Goal: Contribute content: Contribute content

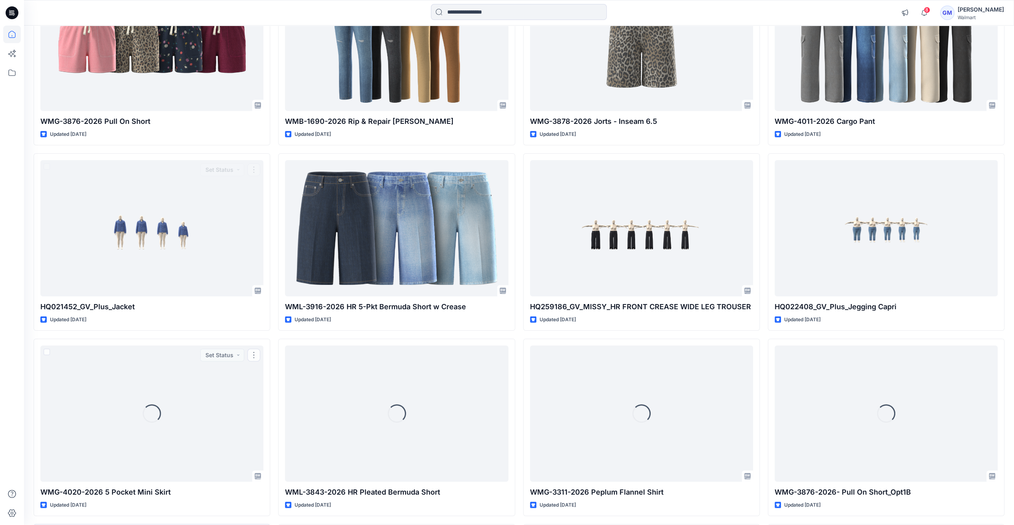
scroll to position [2202, 0]
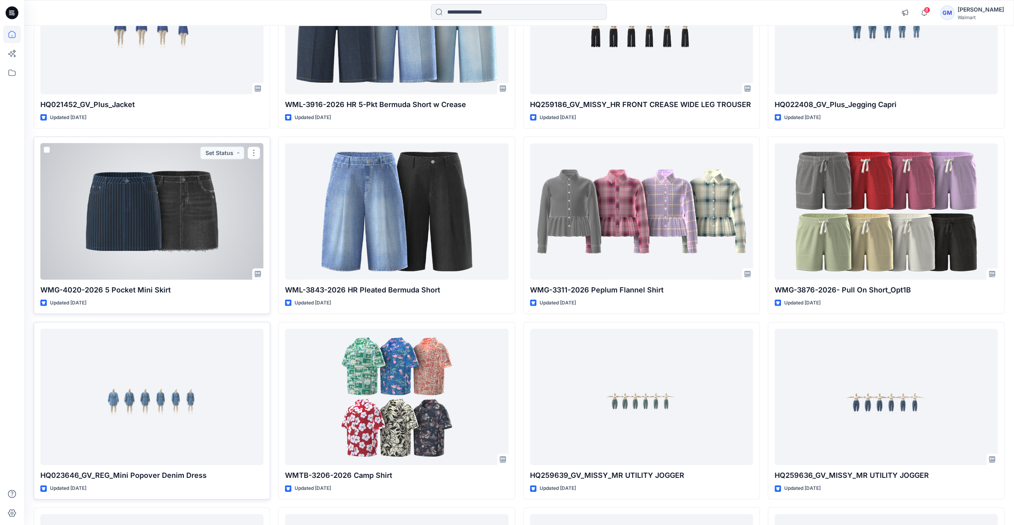
click at [139, 248] on div at bounding box center [151, 212] width 223 height 136
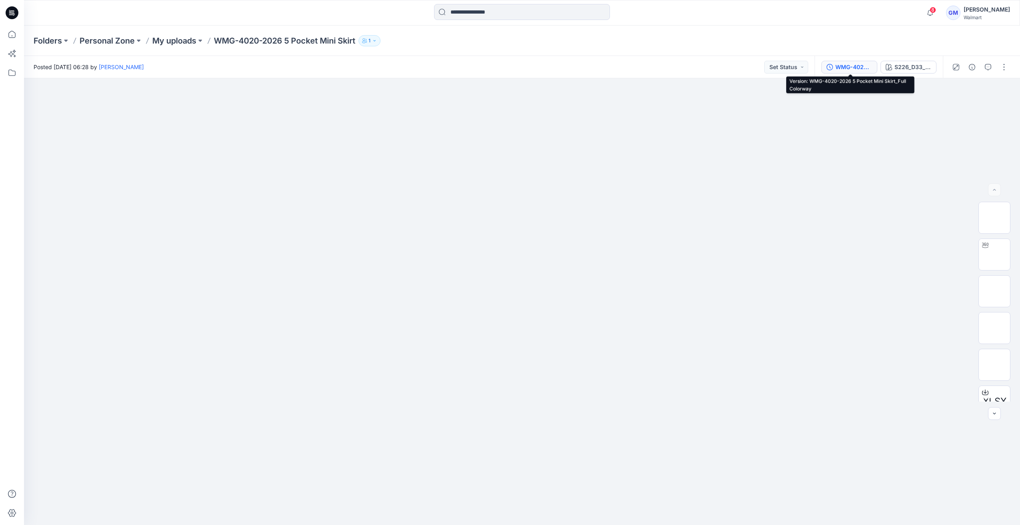
click at [854, 66] on div "WMG-4020-2026 5 Pocket Mini Skirt_Full Colorway" at bounding box center [854, 67] width 37 height 9
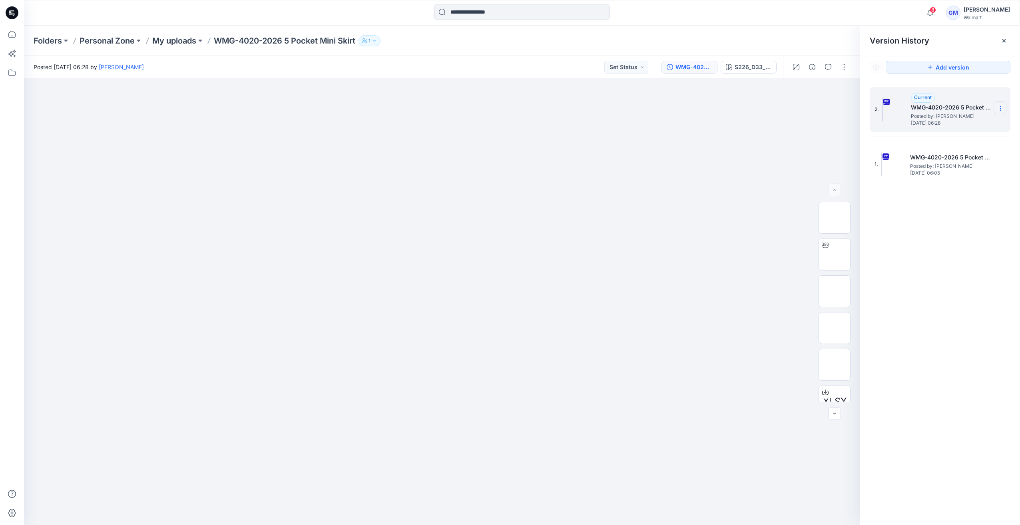
click at [1003, 108] on icon at bounding box center [1001, 108] width 6 height 6
click at [956, 182] on div "Delete Version" at bounding box center [958, 176] width 93 height 16
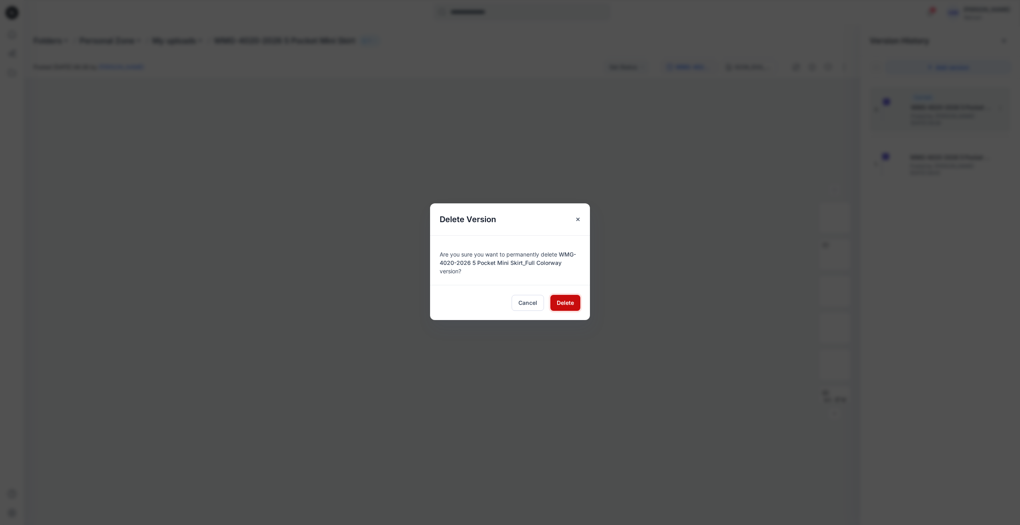
click at [564, 308] on button "Delete" at bounding box center [566, 303] width 30 height 16
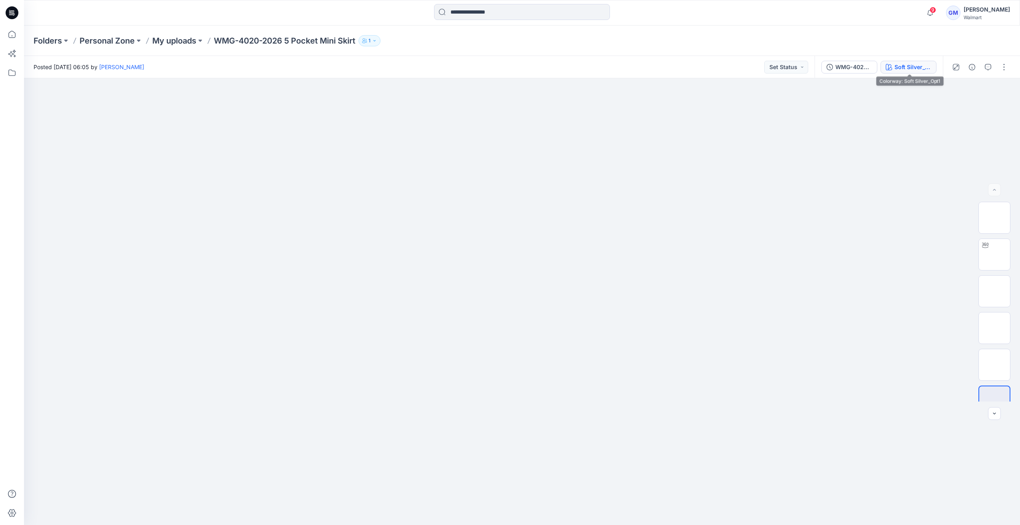
click at [904, 68] on div "Soft Silver_Opt1" at bounding box center [913, 67] width 37 height 9
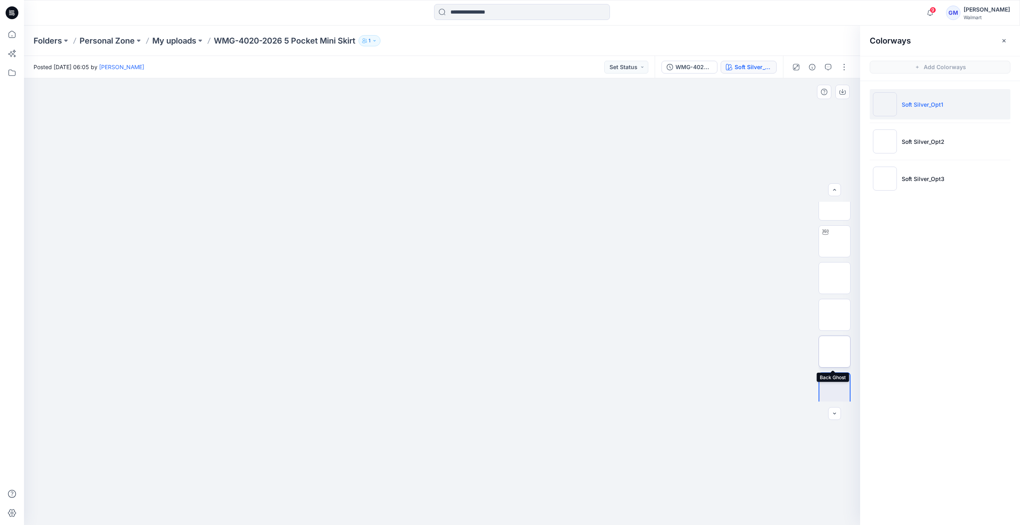
scroll to position [16, 0]
click at [892, 176] on img at bounding box center [885, 179] width 24 height 24
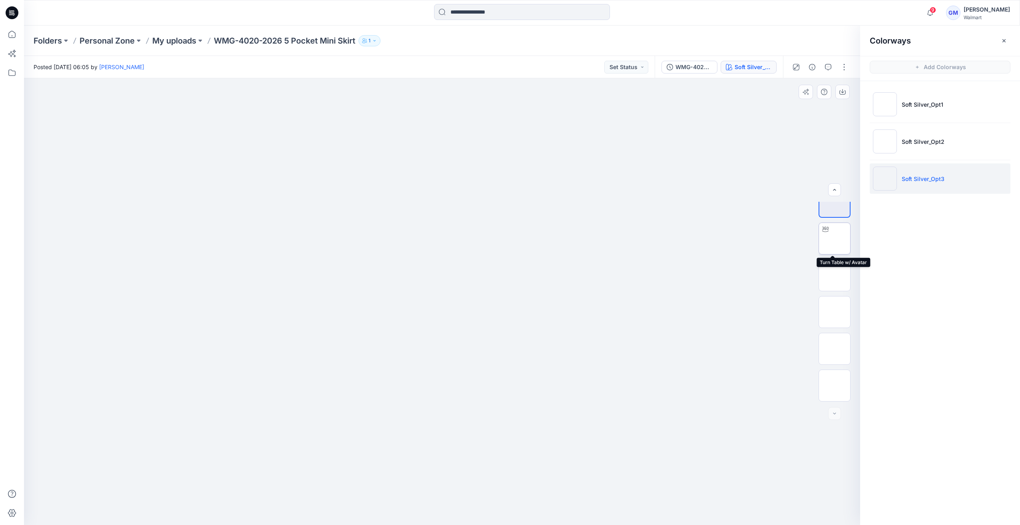
click at [835, 239] on img at bounding box center [835, 239] width 0 height 0
drag, startPoint x: 459, startPoint y: 517, endPoint x: 447, endPoint y: 479, distance: 39.7
click at [447, 479] on div at bounding box center [442, 301] width 836 height 447
click at [886, 144] on img at bounding box center [885, 142] width 24 height 24
click at [835, 239] on img at bounding box center [835, 239] width 0 height 0
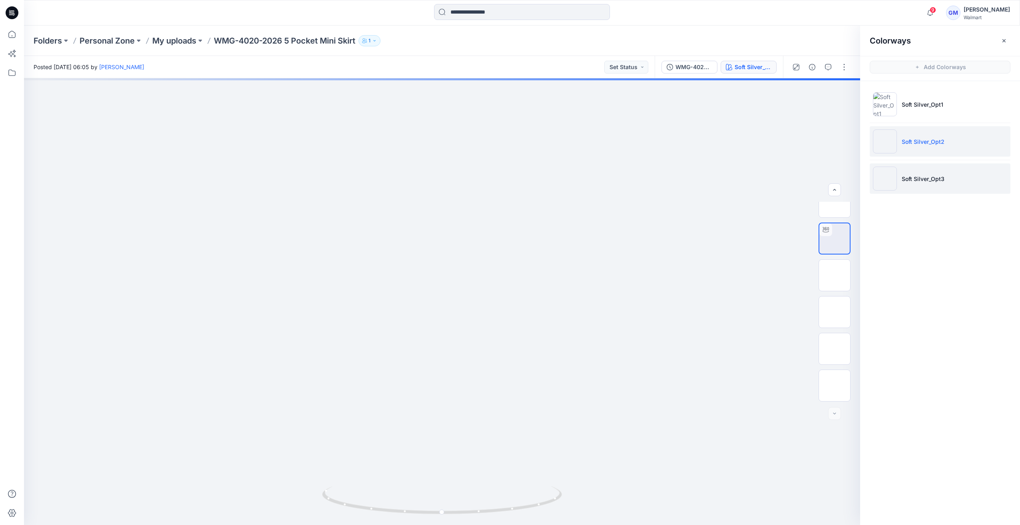
click at [885, 175] on img at bounding box center [885, 179] width 24 height 24
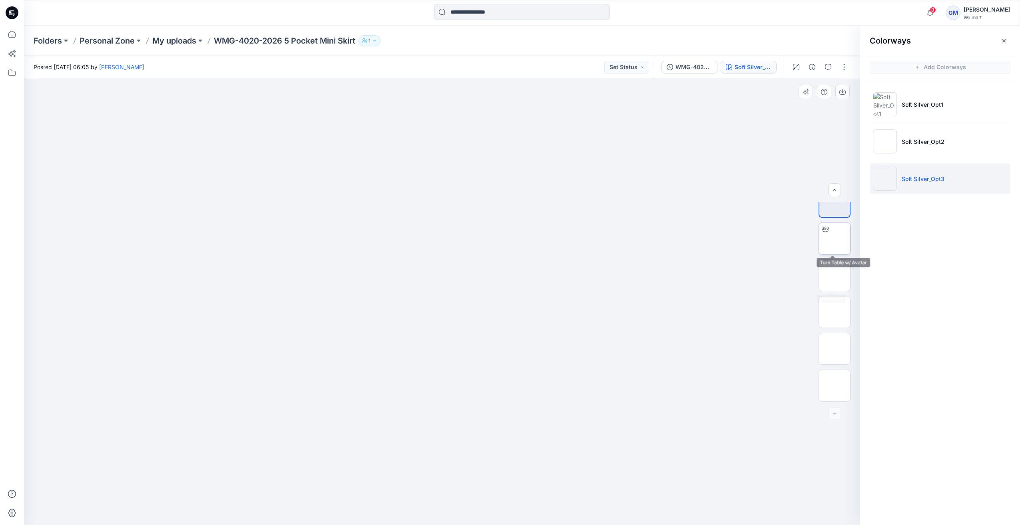
click at [835, 239] on img at bounding box center [835, 239] width 0 height 0
click at [886, 150] on img at bounding box center [885, 142] width 24 height 24
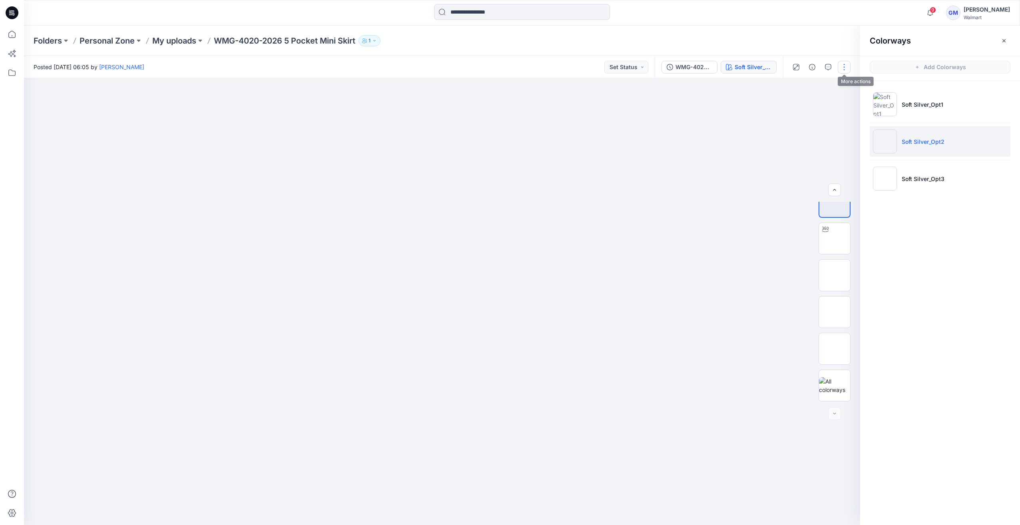
click at [840, 66] on button "button" at bounding box center [844, 67] width 13 height 13
click at [819, 107] on button "Edit" at bounding box center [811, 108] width 74 height 15
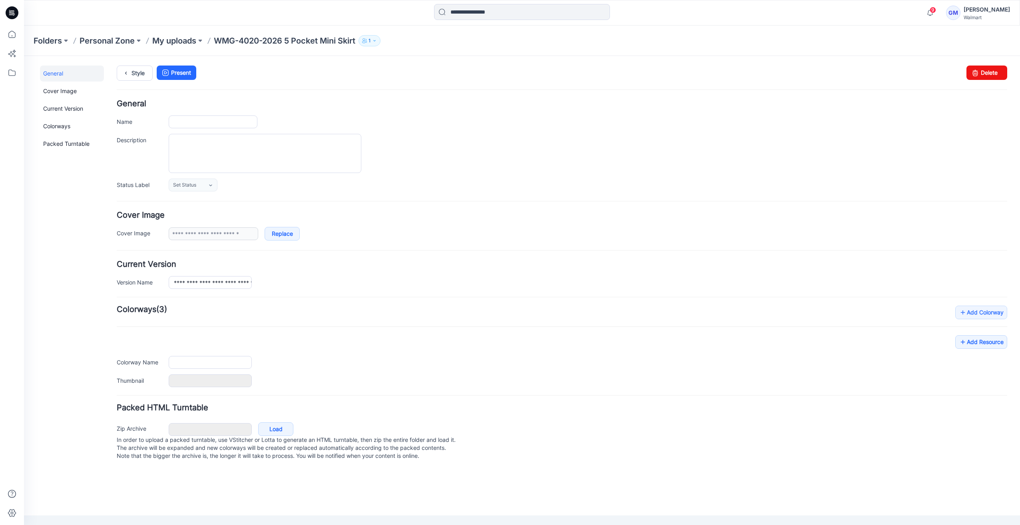
type input "**********"
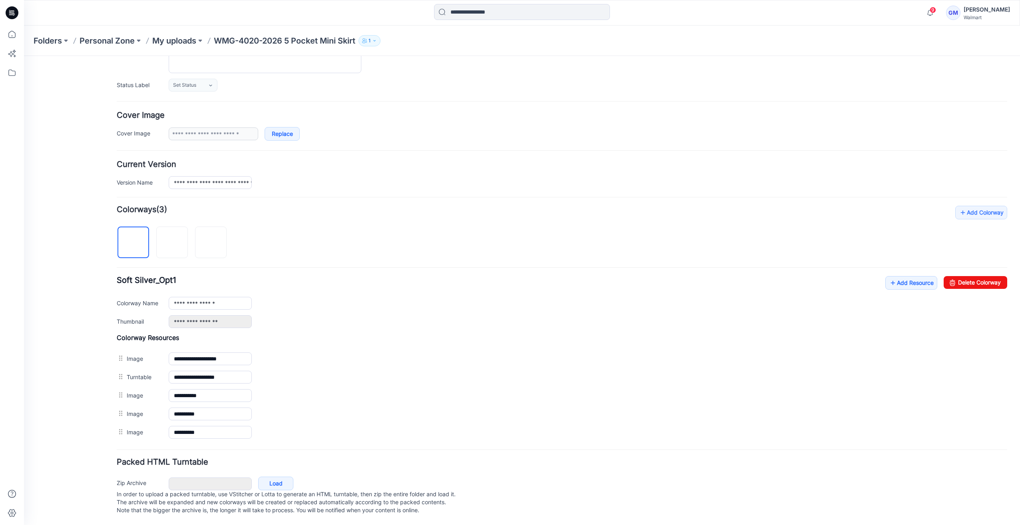
scroll to position [104, 0]
drag, startPoint x: 569, startPoint y: 94, endPoint x: 979, endPoint y: 275, distance: 448.0
click at [979, 276] on link "Delete Colorway" at bounding box center [976, 282] width 64 height 13
drag, startPoint x: 953, startPoint y: 273, endPoint x: 569, endPoint y: 93, distance: 425.0
click at [953, 276] on link "Delete Colorway" at bounding box center [976, 282] width 64 height 13
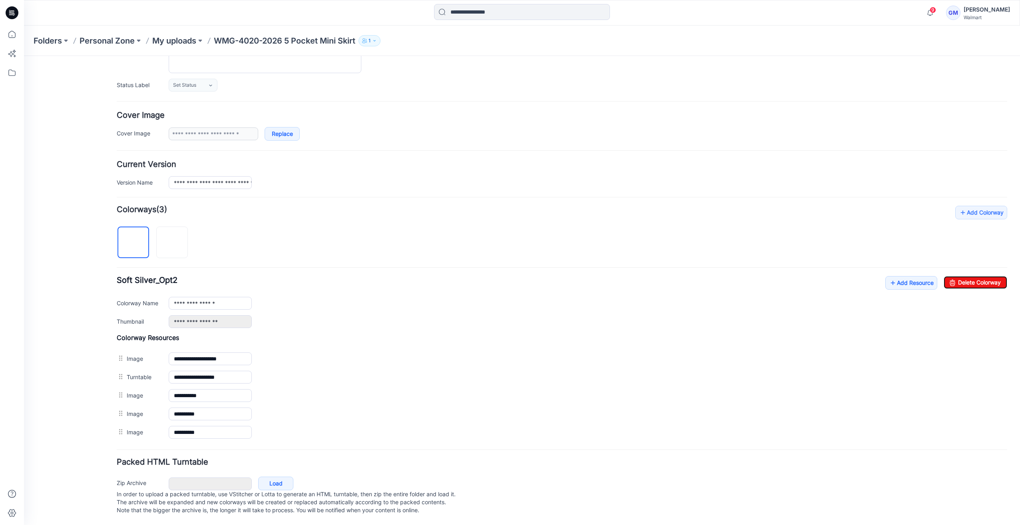
type input "**********"
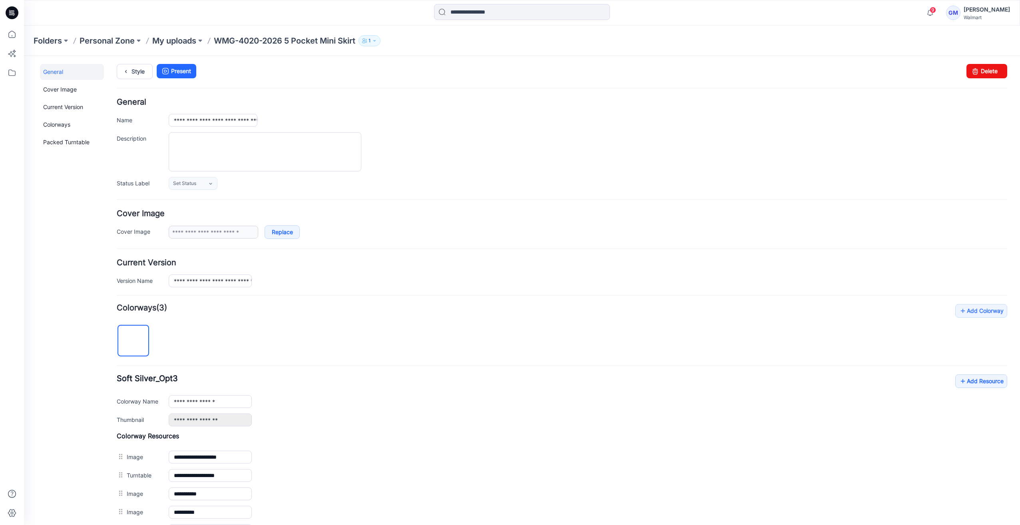
scroll to position [0, 0]
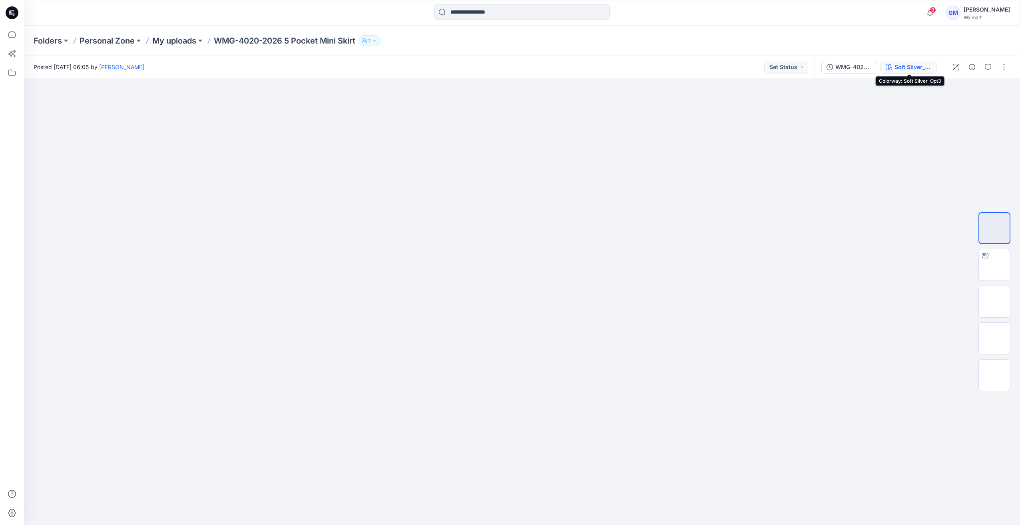
click at [890, 66] on icon "button" at bounding box center [889, 67] width 6 height 6
click at [926, 59] on div "WMG-4020-2026 5 Pocket Mini Skirt_Softsilver Soft Silver_Opt3" at bounding box center [879, 67] width 128 height 22
click at [926, 65] on div "Soft Silver_Opt3" at bounding box center [913, 67] width 37 height 9
click at [1000, 66] on button "button" at bounding box center [1004, 67] width 13 height 13
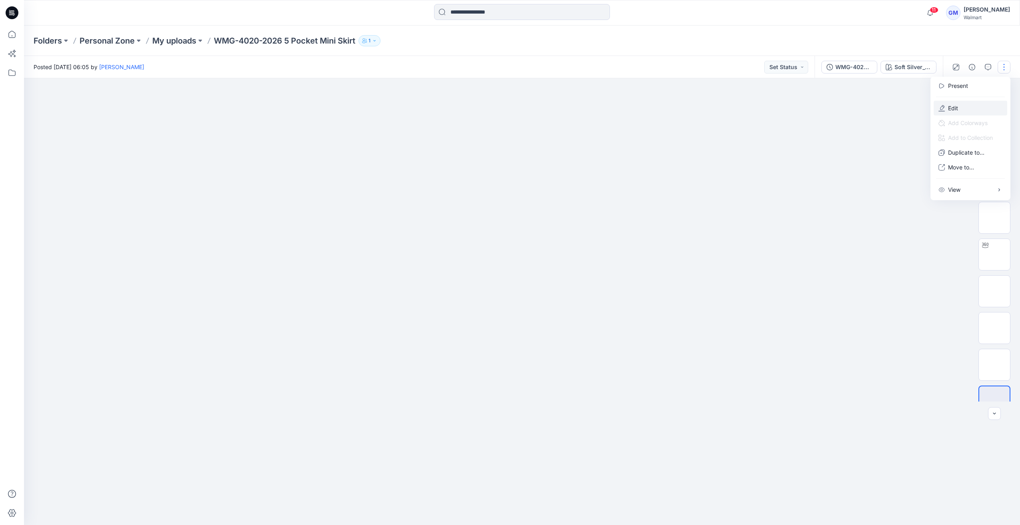
click at [957, 106] on p "Edit" at bounding box center [953, 108] width 10 height 8
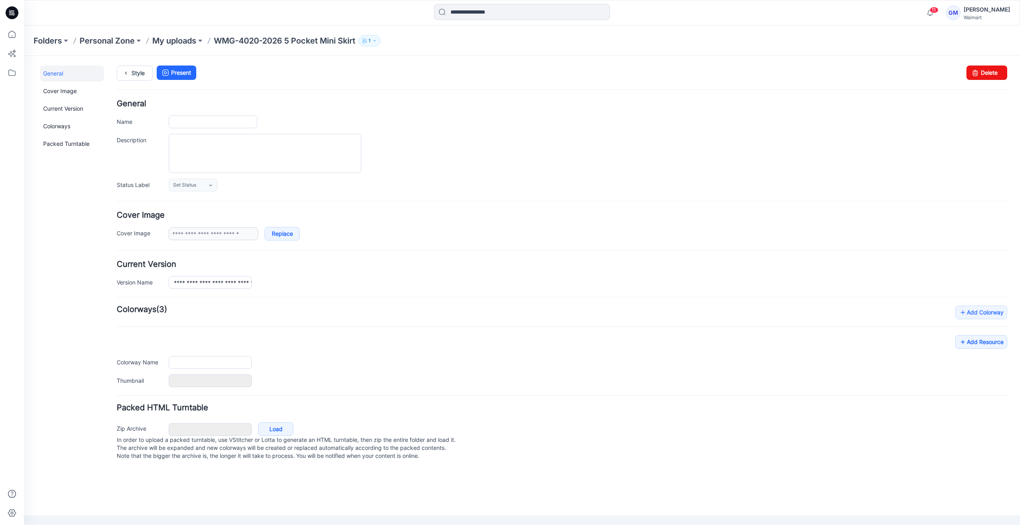
type input "**********"
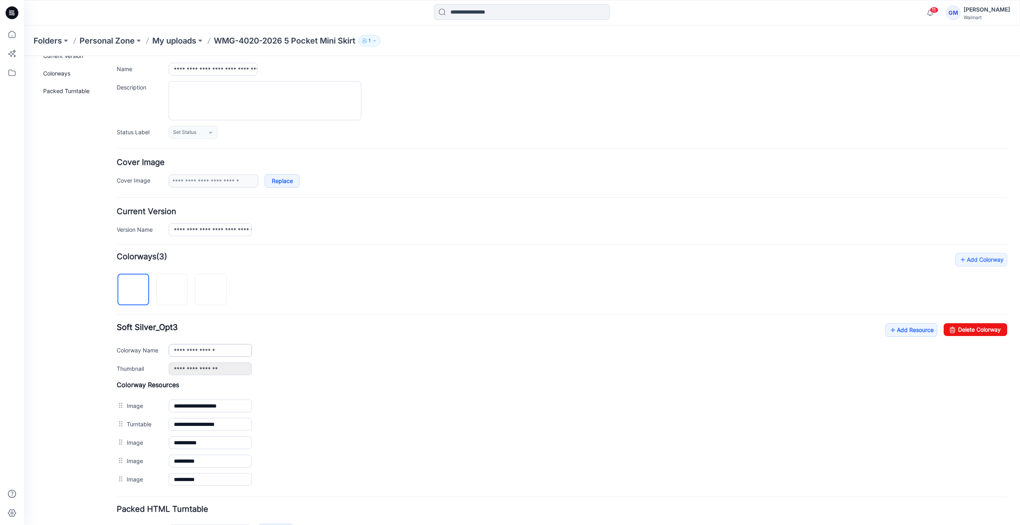
scroll to position [104, 0]
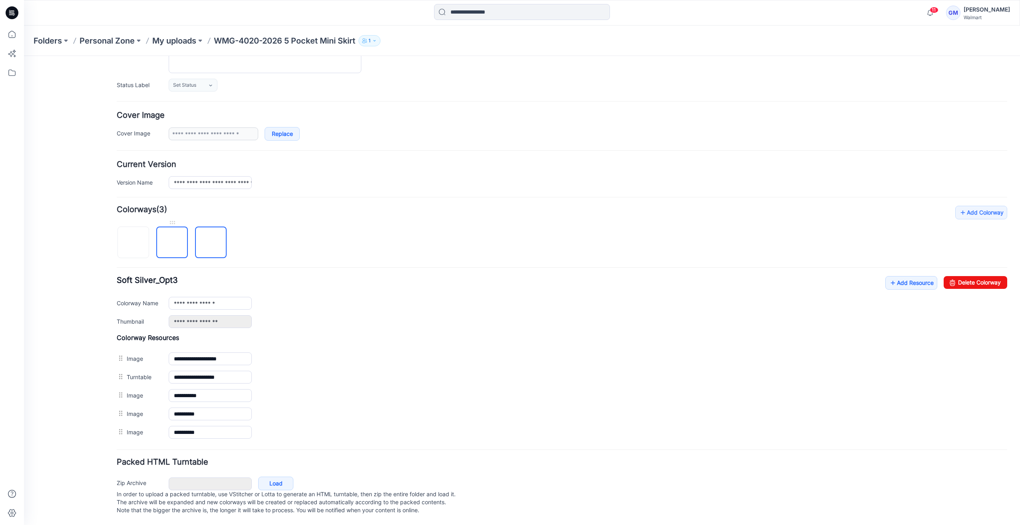
click at [172, 243] on img at bounding box center [172, 243] width 0 height 0
click at [134, 243] on img at bounding box center [134, 243] width 0 height 0
type input "**********"
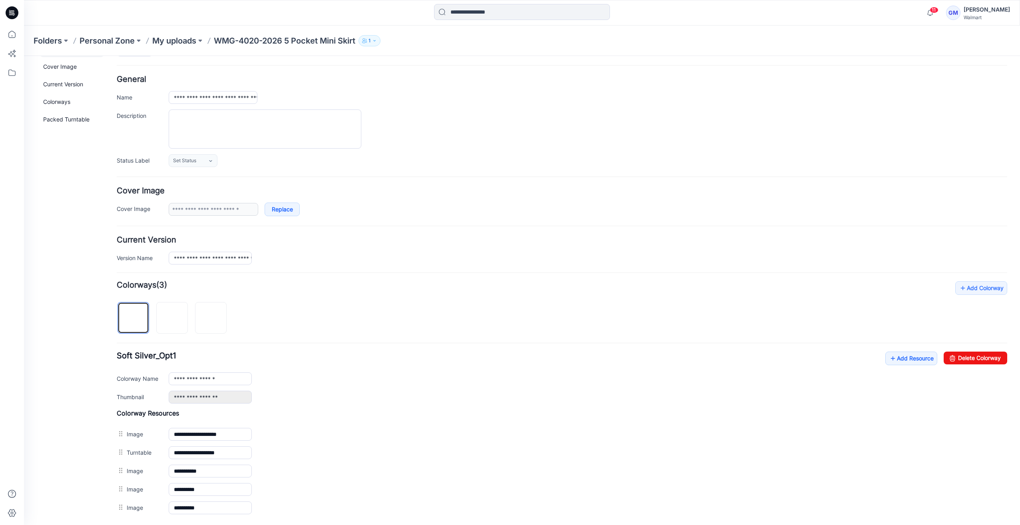
scroll to position [0, 0]
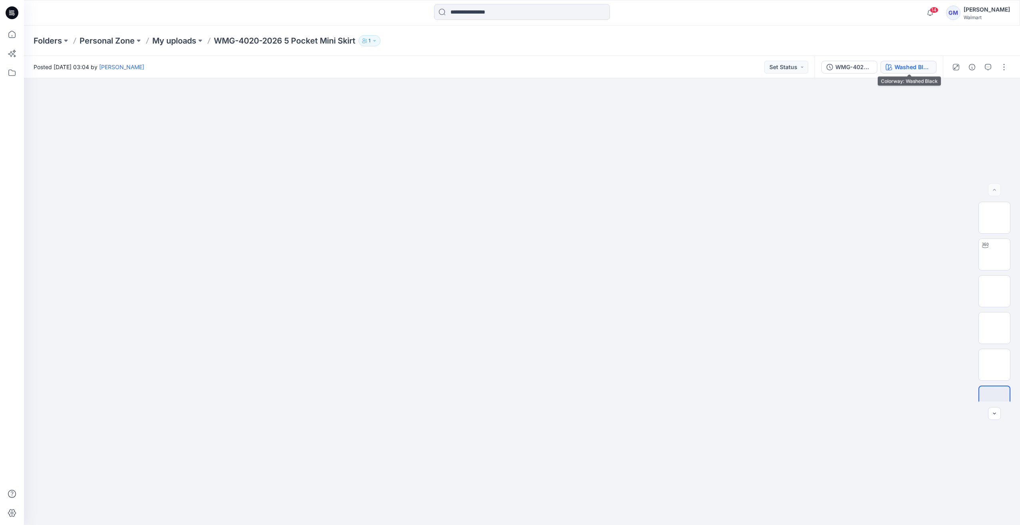
click at [909, 70] on div "Washed Black" at bounding box center [913, 67] width 37 height 9
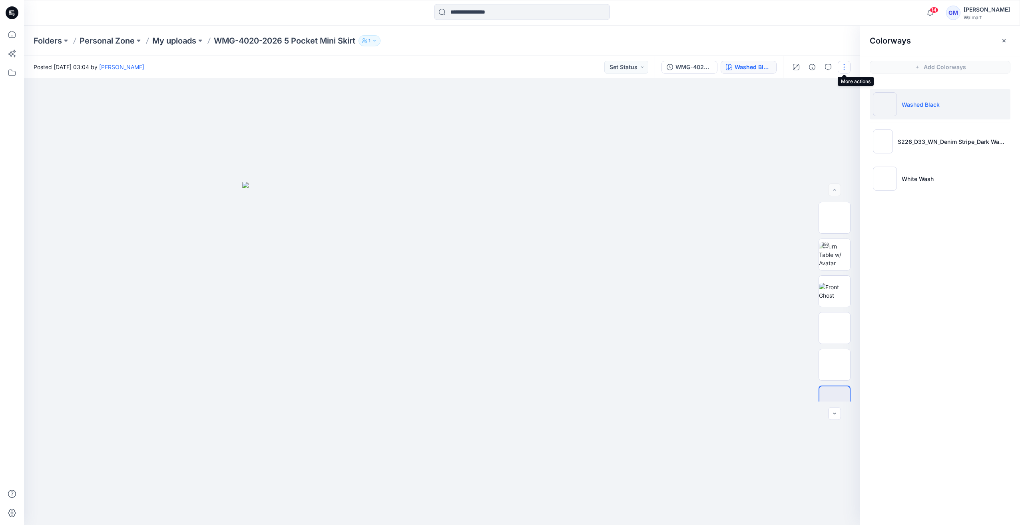
click at [843, 68] on button "button" at bounding box center [844, 67] width 13 height 13
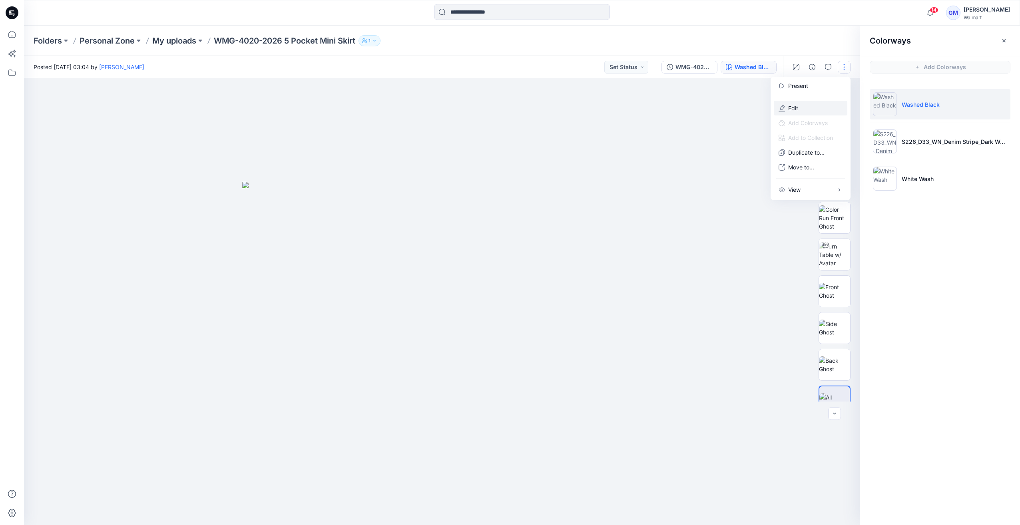
click at [812, 106] on button "Edit" at bounding box center [811, 108] width 74 height 15
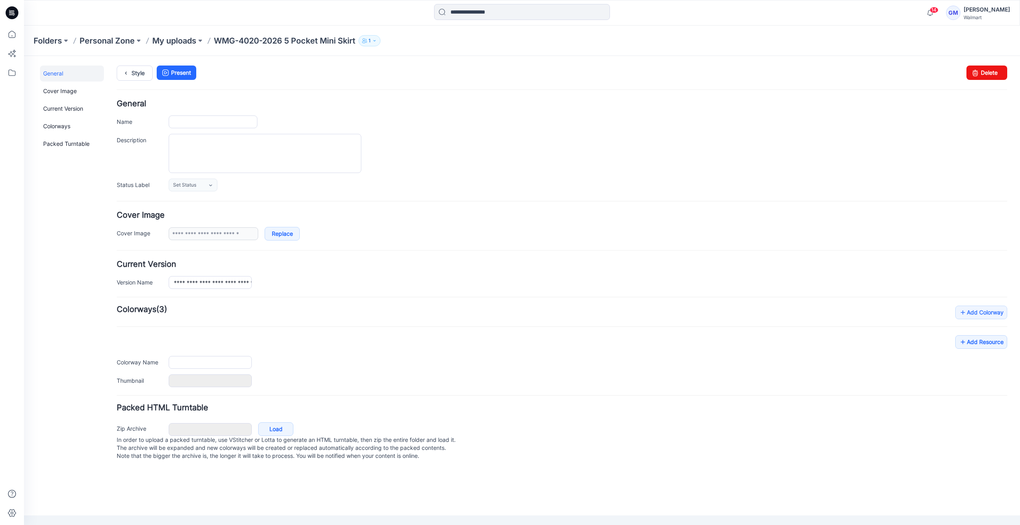
type input "**********"
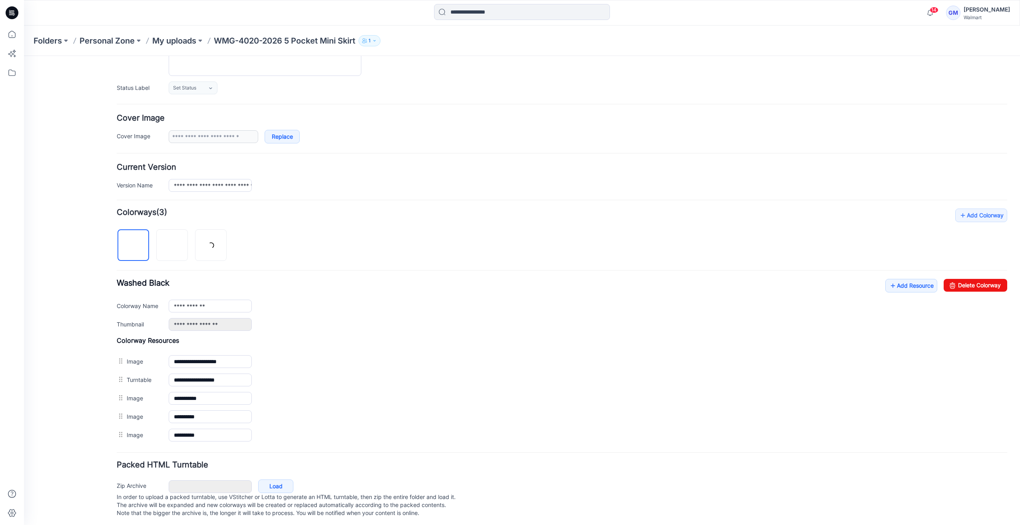
scroll to position [104, 0]
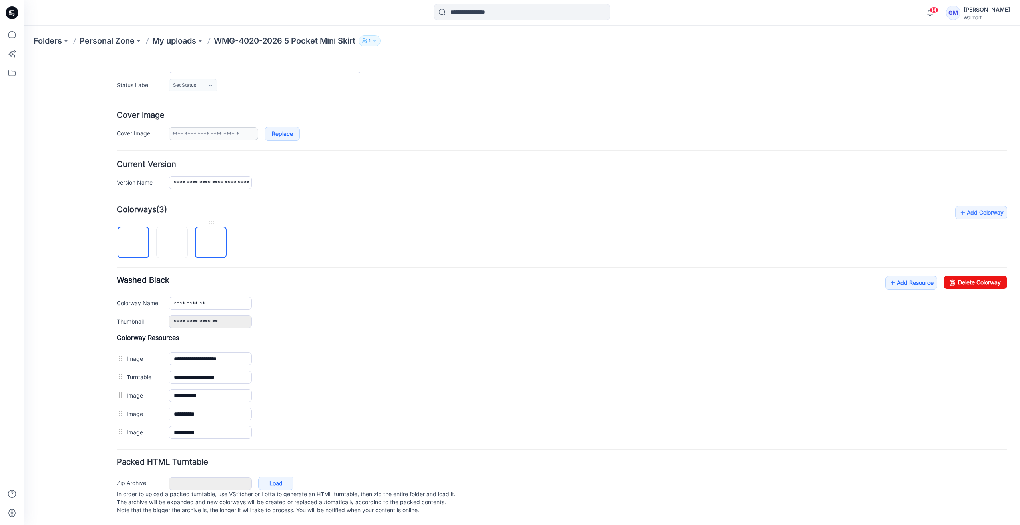
drag, startPoint x: 215, startPoint y: 242, endPoint x: 220, endPoint y: 241, distance: 5.3
click at [211, 243] on img at bounding box center [211, 243] width 0 height 0
click at [985, 276] on link "Delete Colorway" at bounding box center [976, 282] width 64 height 13
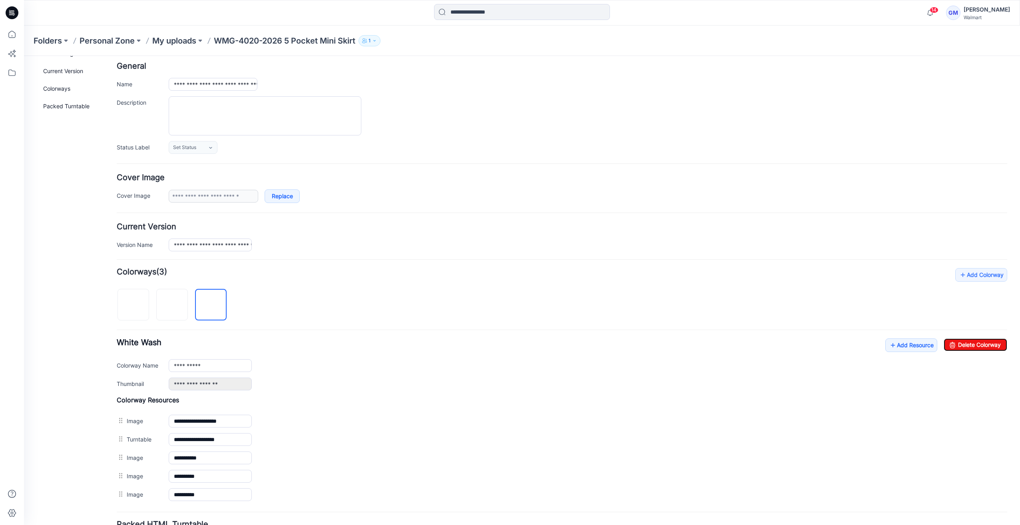
scroll to position [0, 0]
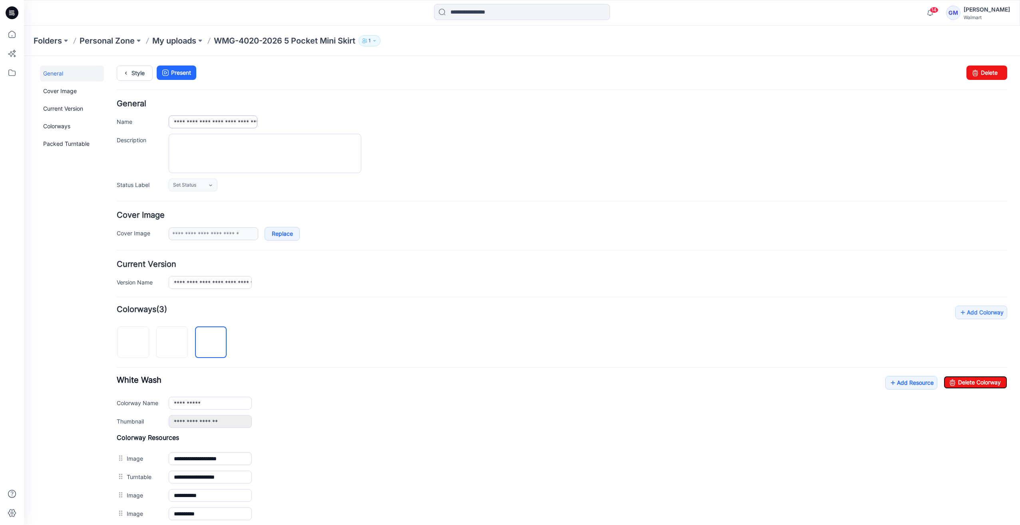
type input "**********"
click at [143, 69] on link "Style" at bounding box center [135, 73] width 36 height 15
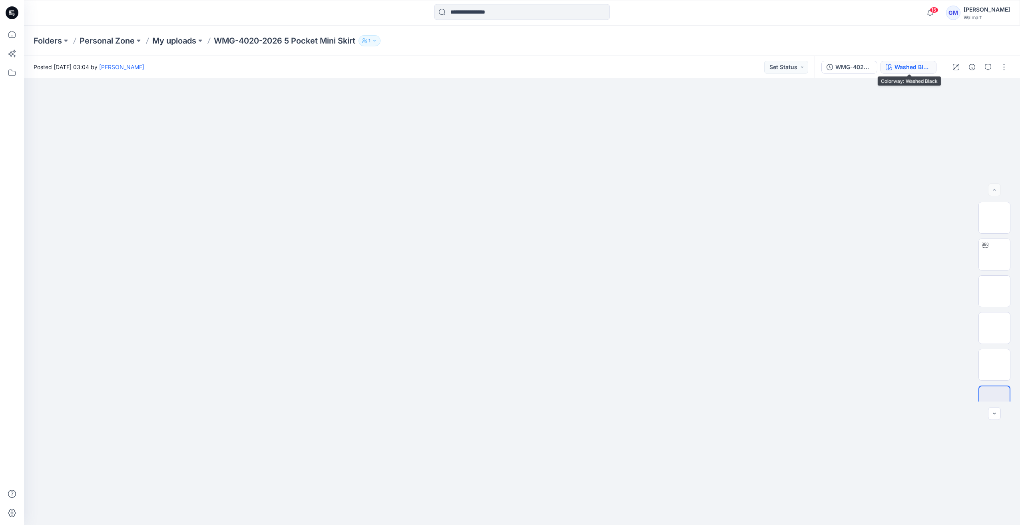
click at [930, 72] on button "Washed Black" at bounding box center [909, 67] width 56 height 13
click at [1004, 67] on button "button" at bounding box center [1004, 67] width 13 height 13
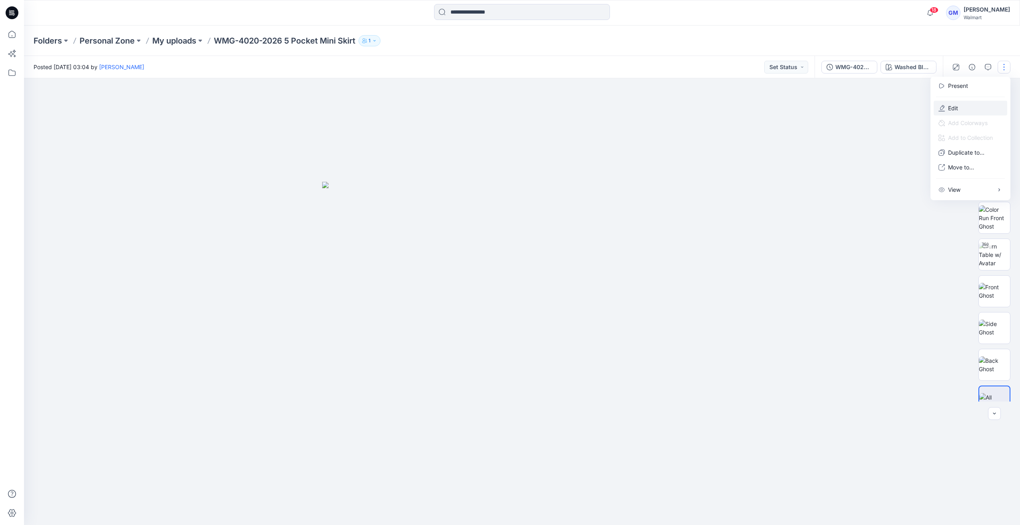
click at [953, 104] on p "Edit" at bounding box center [953, 108] width 10 height 8
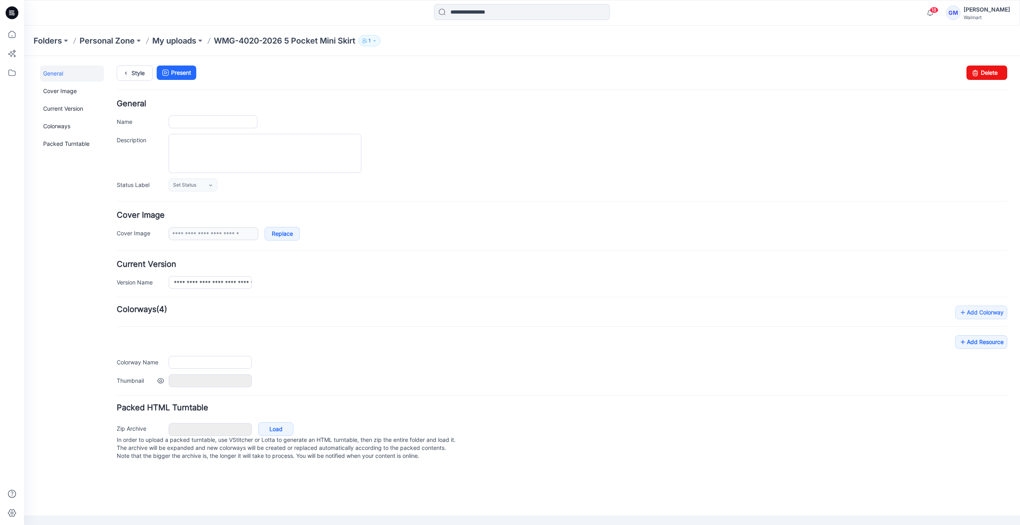
type input "**********"
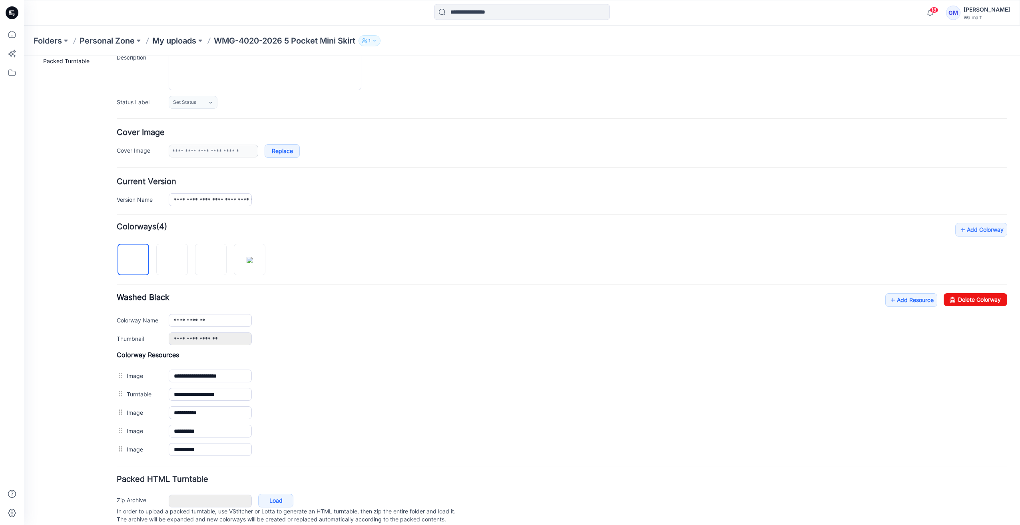
scroll to position [104, 0]
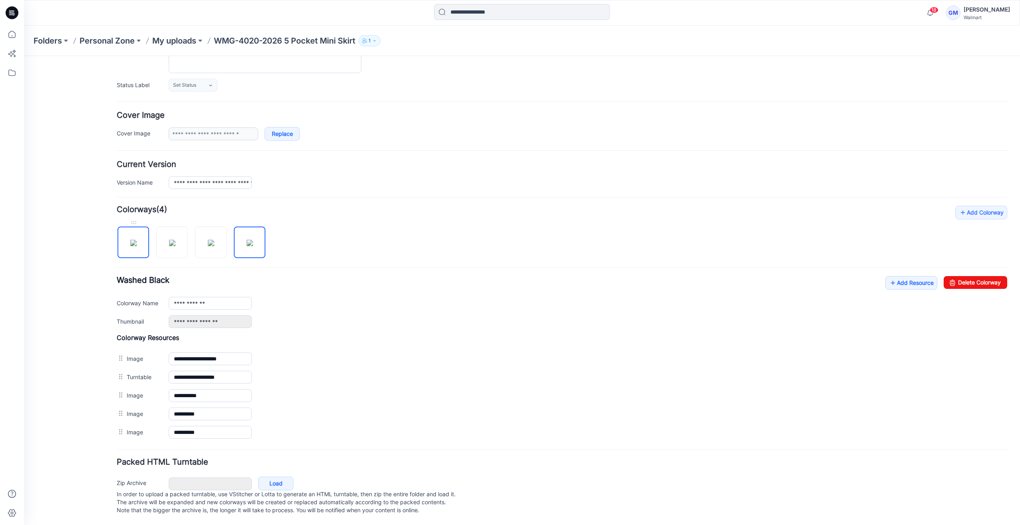
click at [137, 240] on img at bounding box center [133, 243] width 6 height 6
click at [169, 240] on img at bounding box center [172, 243] width 6 height 6
click at [208, 240] on img at bounding box center [211, 243] width 6 height 6
click at [247, 240] on img at bounding box center [250, 243] width 6 height 6
click at [195, 241] on link at bounding box center [211, 243] width 32 height 32
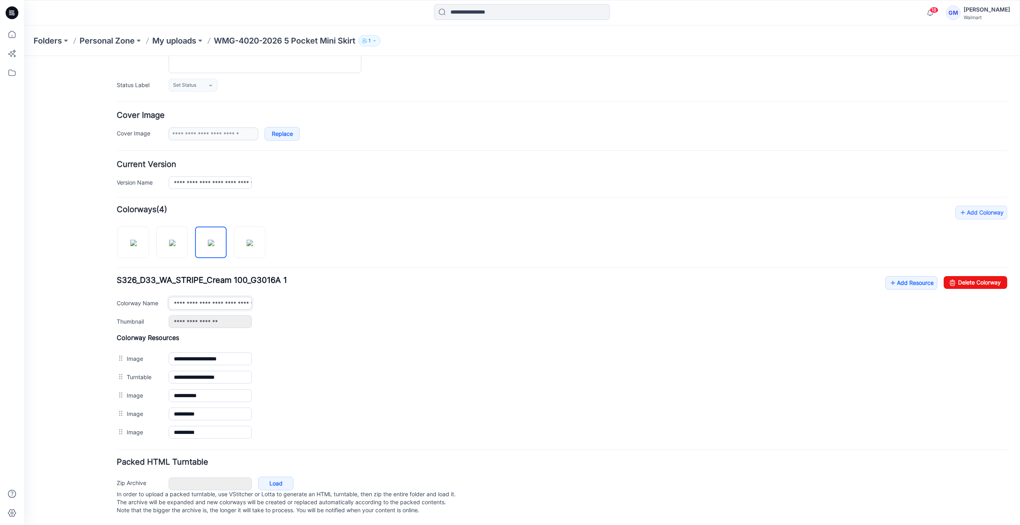
drag, startPoint x: 222, startPoint y: 294, endPoint x: 229, endPoint y: 299, distance: 7.8
click at [224, 297] on input "**********" at bounding box center [210, 303] width 83 height 13
drag, startPoint x: 204, startPoint y: 297, endPoint x: 335, endPoint y: 311, distance: 131.5
click at [340, 309] on div "**********" at bounding box center [562, 303] width 891 height 52
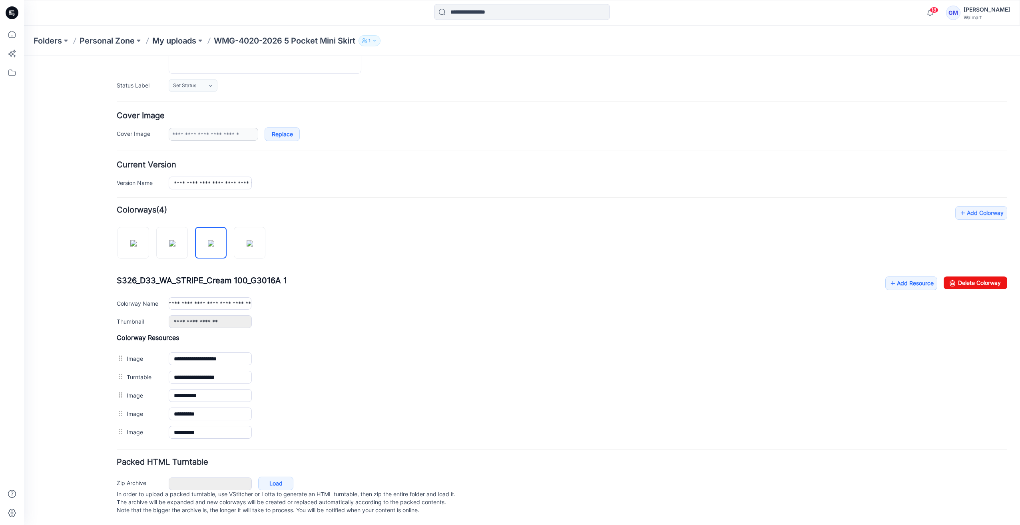
scroll to position [0, 0]
click at [208, 297] on input "**********" at bounding box center [210, 303] width 83 height 12
paste input "**********"
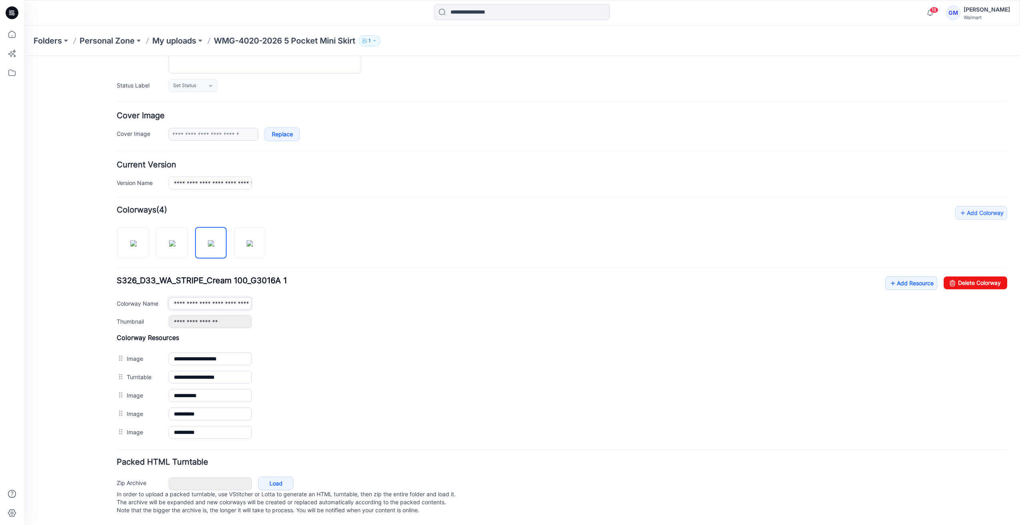
scroll to position [0, 82]
drag, startPoint x: 210, startPoint y: 297, endPoint x: 356, endPoint y: 297, distance: 145.5
click at [354, 298] on div "**********" at bounding box center [588, 303] width 839 height 12
click at [253, 240] on img at bounding box center [250, 243] width 6 height 6
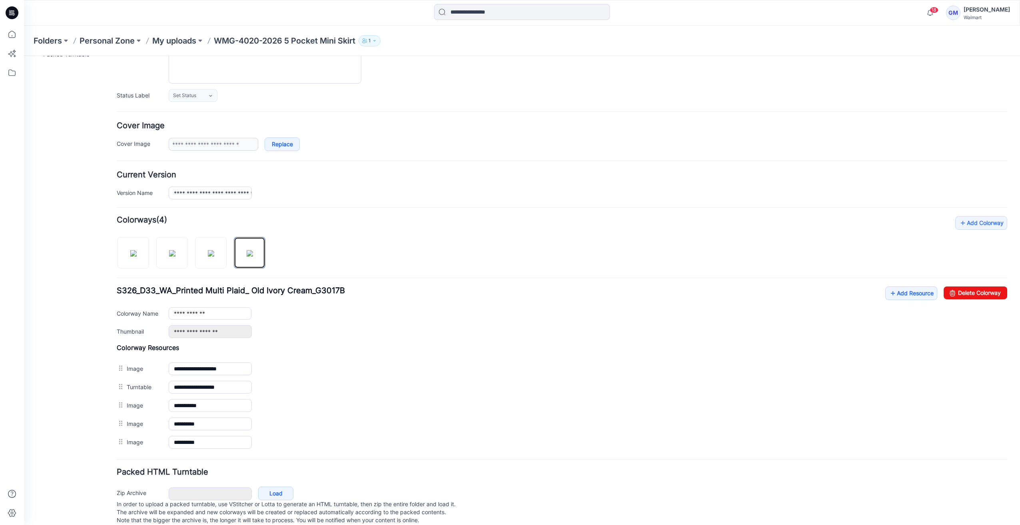
scroll to position [104, 0]
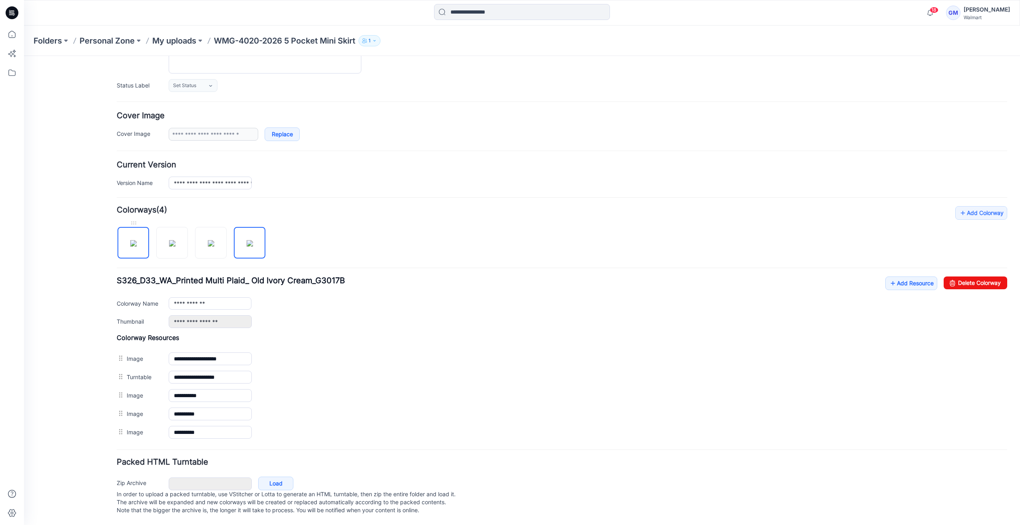
click at [137, 240] on img at bounding box center [133, 243] width 6 height 6
type input "**********"
click at [906, 277] on link "Add Resource" at bounding box center [912, 284] width 52 height 14
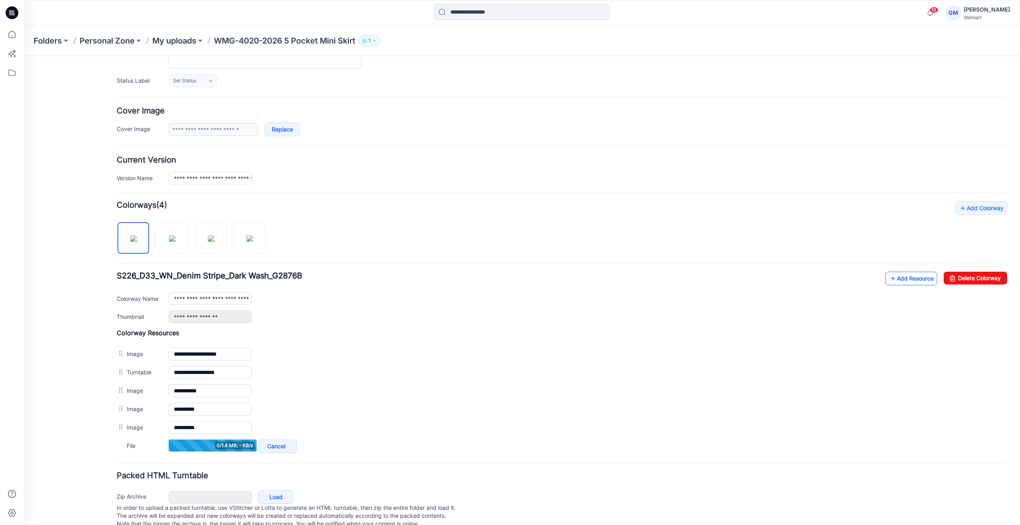
click at [907, 280] on link "Add Resource" at bounding box center [912, 279] width 52 height 14
click at [889, 276] on icon at bounding box center [893, 278] width 8 height 13
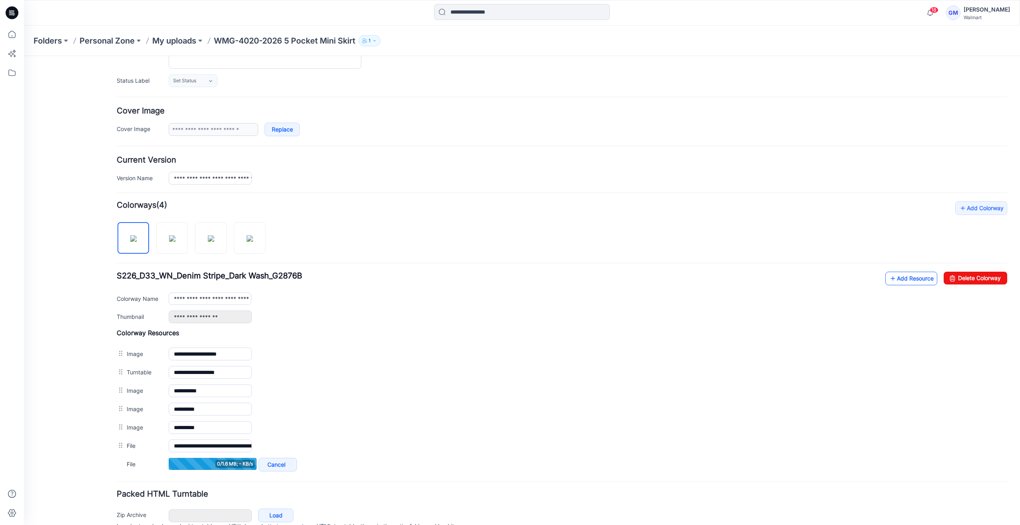
click at [900, 275] on link "Add Resource" at bounding box center [912, 279] width 52 height 14
click at [903, 277] on link "Add Resource" at bounding box center [912, 279] width 52 height 14
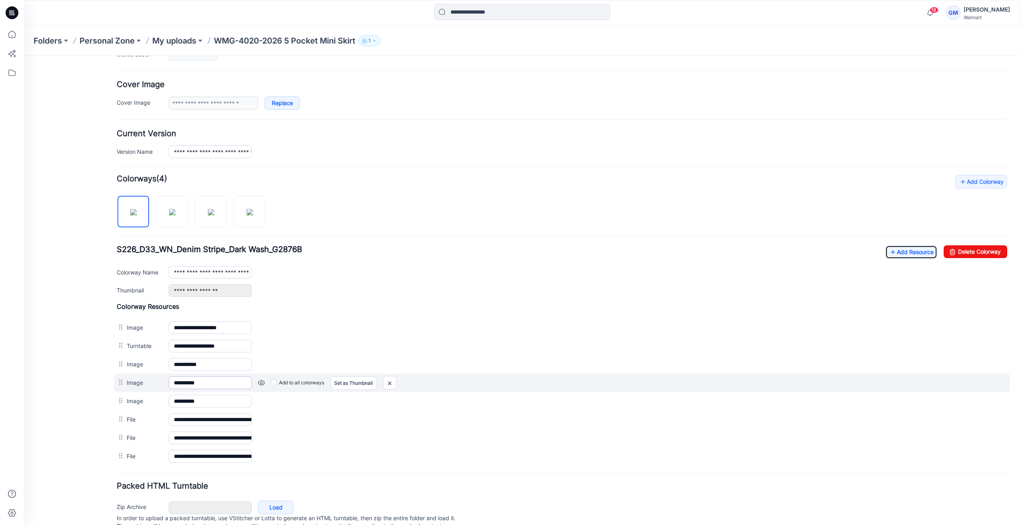
scroll to position [119, 0]
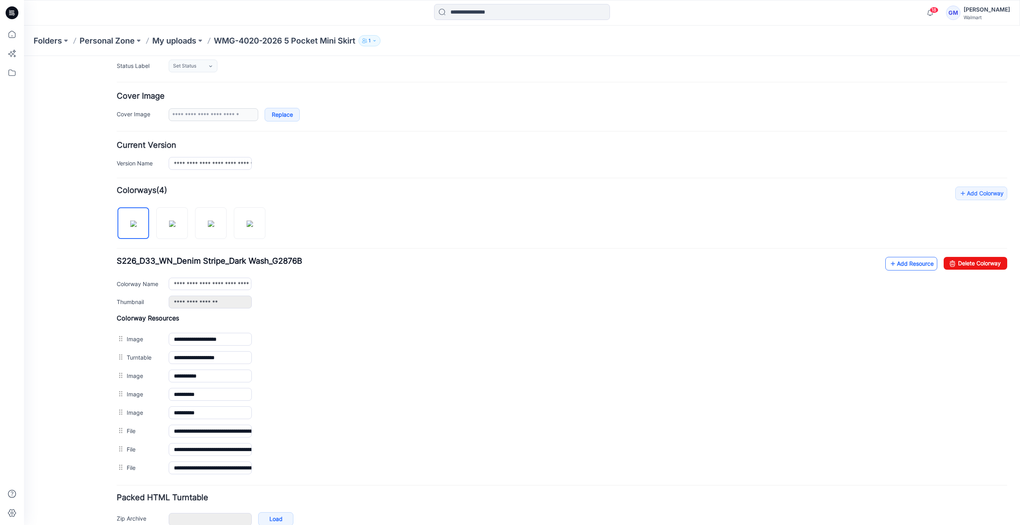
click at [908, 266] on link "Add Resource" at bounding box center [912, 264] width 52 height 14
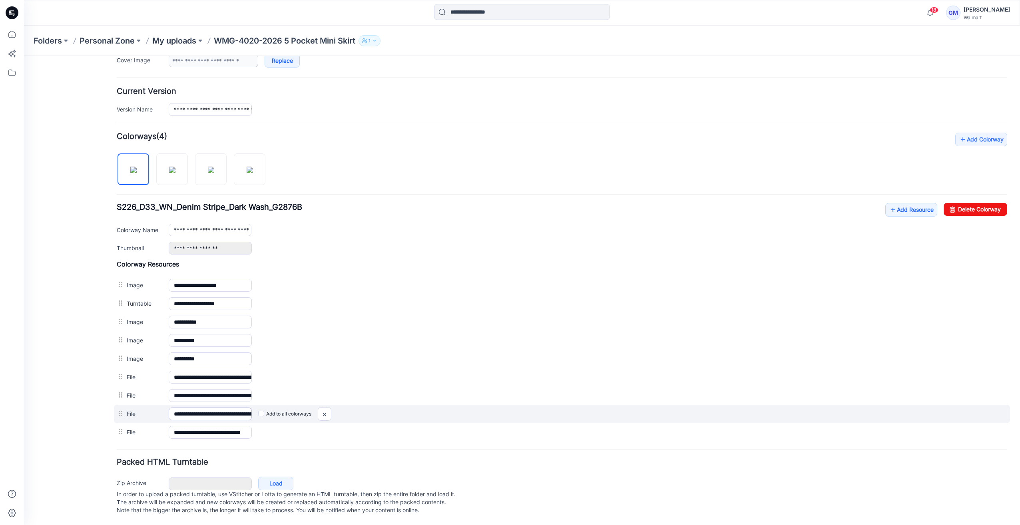
scroll to position [177, 0]
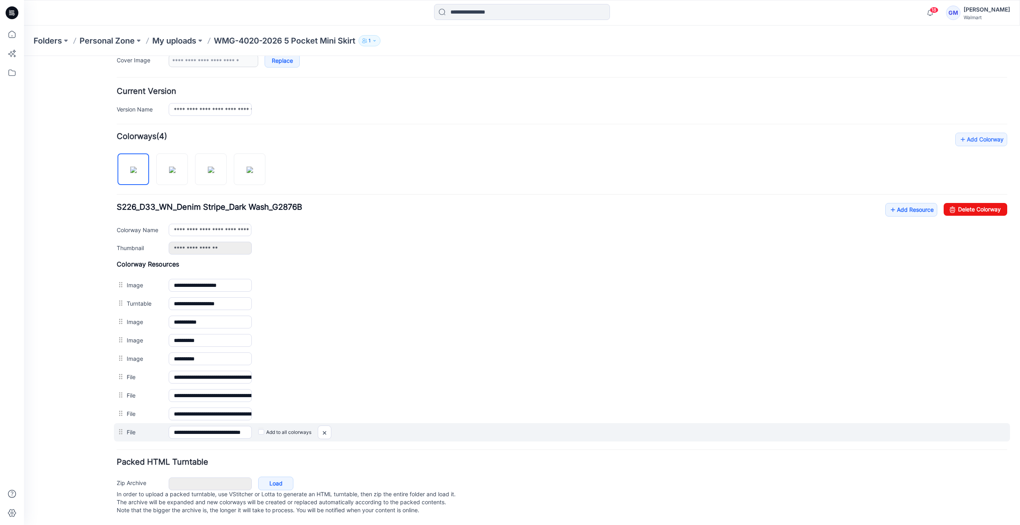
click at [260, 428] on label "Add to all colorways" at bounding box center [284, 432] width 53 height 13
drag, startPoint x: 204, startPoint y: 424, endPoint x: 410, endPoint y: 426, distance: 205.9
click at [410, 425] on div "**********" at bounding box center [562, 432] width 896 height 18
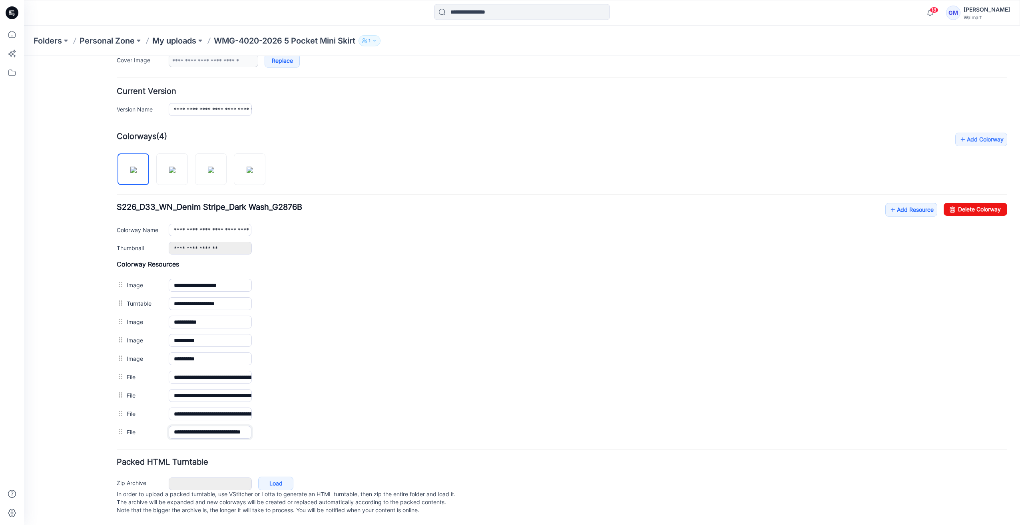
drag, startPoint x: 221, startPoint y: 423, endPoint x: 445, endPoint y: 441, distance: 223.8
click at [445, 441] on form "**********" at bounding box center [562, 222] width 891 height 591
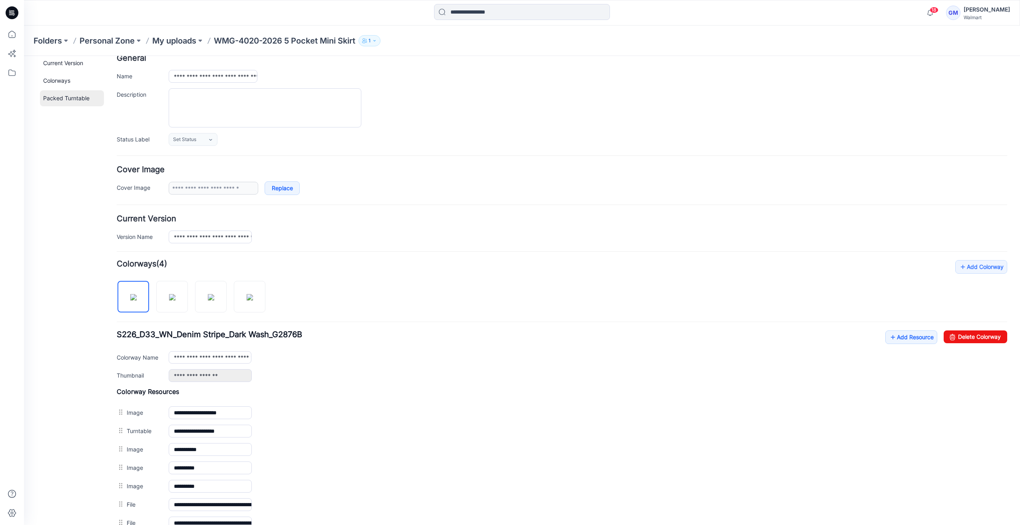
scroll to position [0, 0]
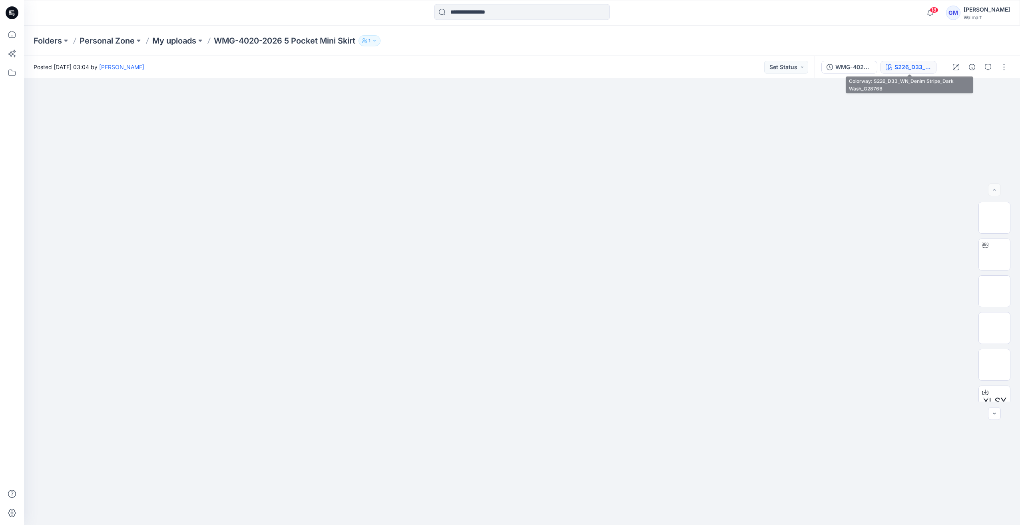
click at [925, 69] on div "S226_D33_WN_Denim Stripe_Dark Wash_G2876B" at bounding box center [913, 67] width 37 height 9
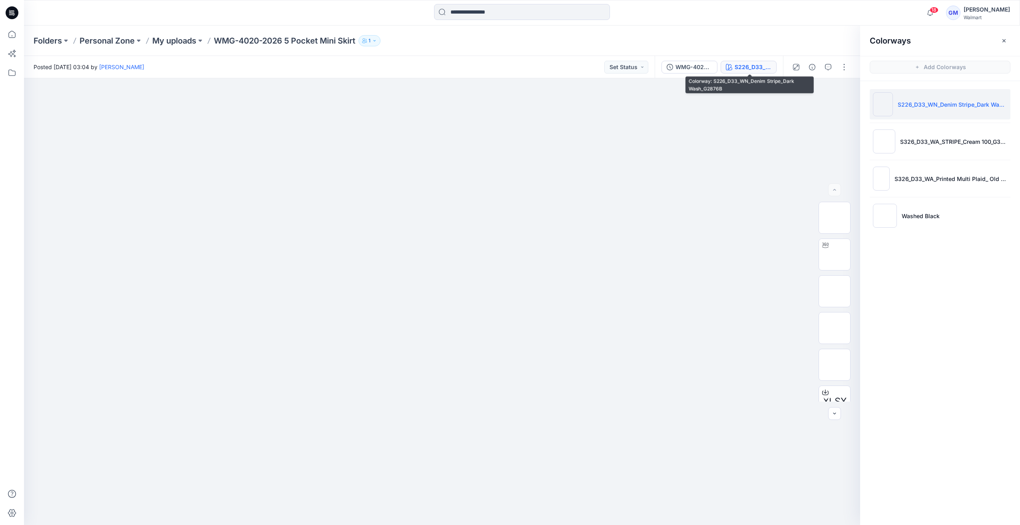
click at [757, 66] on div "S226_D33_WN_Denim Stripe_Dark Wash_G2876B" at bounding box center [753, 67] width 37 height 9
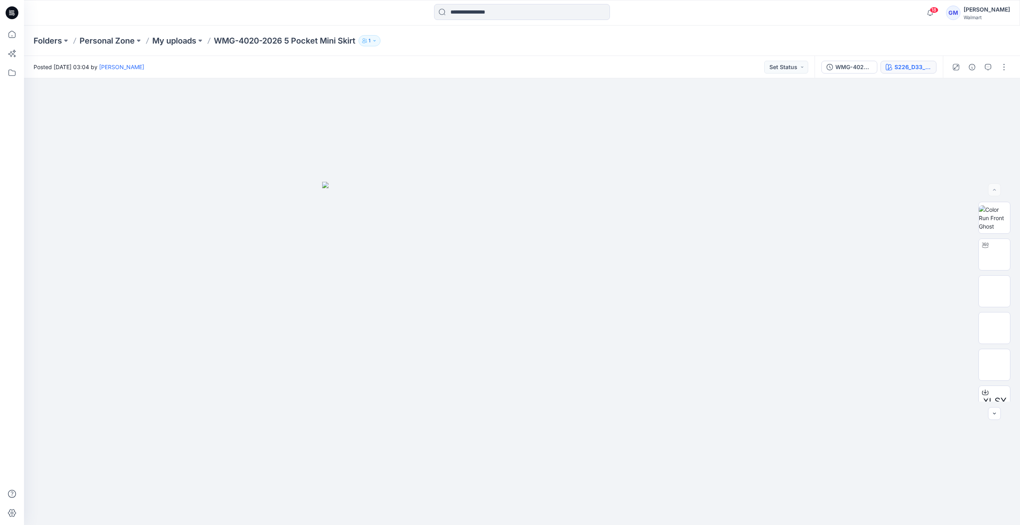
drag, startPoint x: 923, startPoint y: 74, endPoint x: 925, endPoint y: 64, distance: 9.8
click at [923, 72] on div "WMG-4020-2026 5 Pocket Mini Skirt_Full Colorway S226_D33_WN_Denim Stripe_Dark W…" at bounding box center [879, 67] width 128 height 22
click at [925, 63] on div "S226_D33_WN_Denim Stripe_Dark Wash_G2876B" at bounding box center [913, 67] width 37 height 9
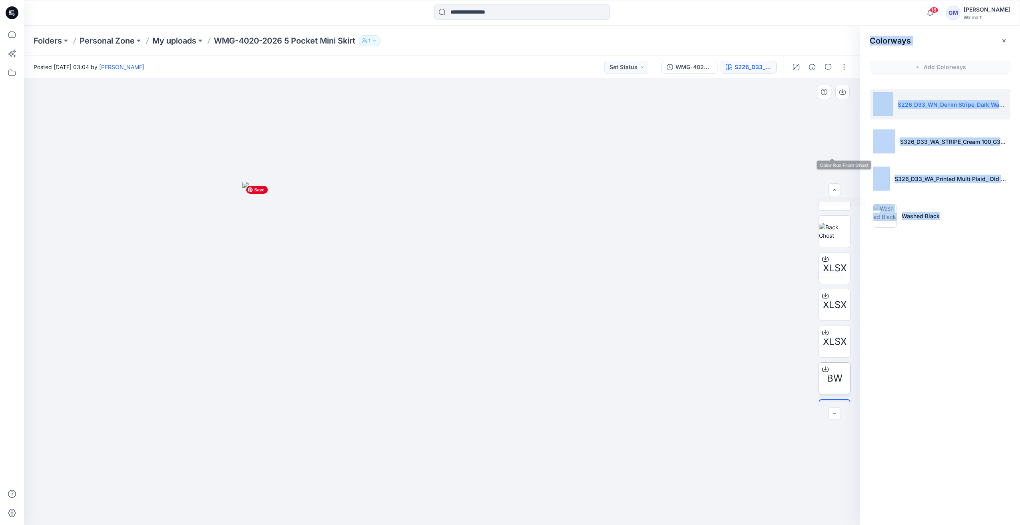
scroll to position [163, 0]
click at [819, 67] on div at bounding box center [820, 67] width 74 height 22
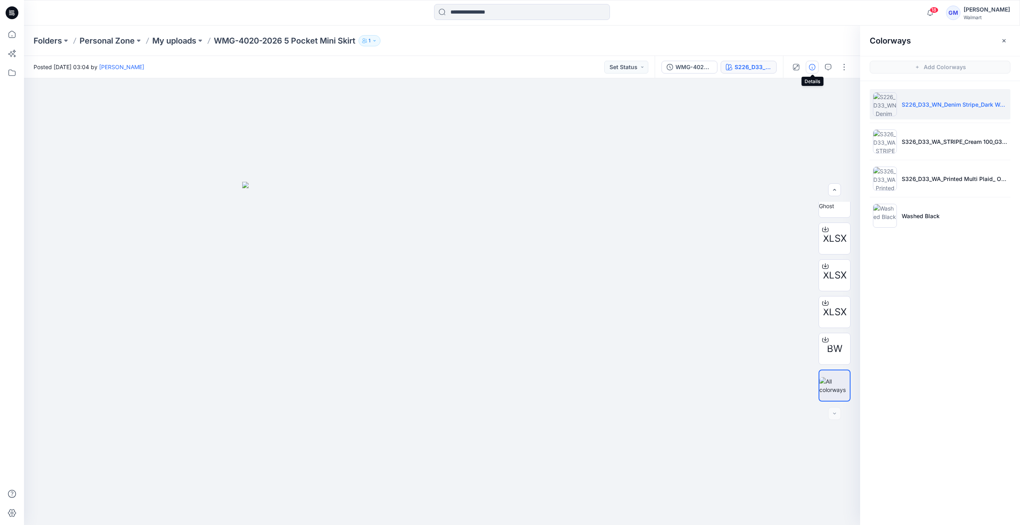
click at [815, 67] on icon "button" at bounding box center [812, 67] width 6 height 6
